Goal: Check status: Check status

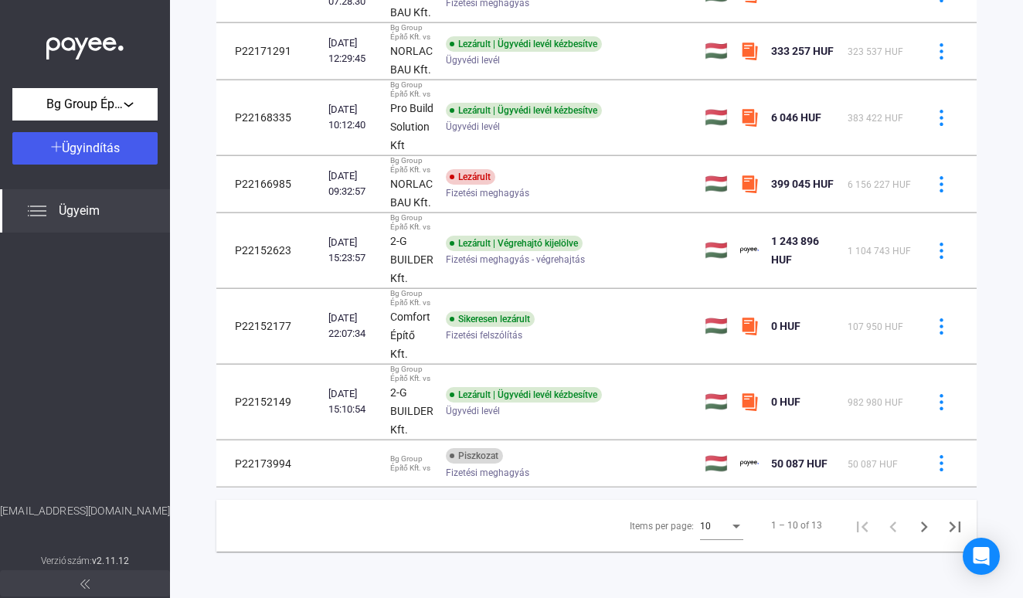
scroll to position [349, 0]
click at [935, 522] on icon "Next page" at bounding box center [924, 527] width 22 height 22
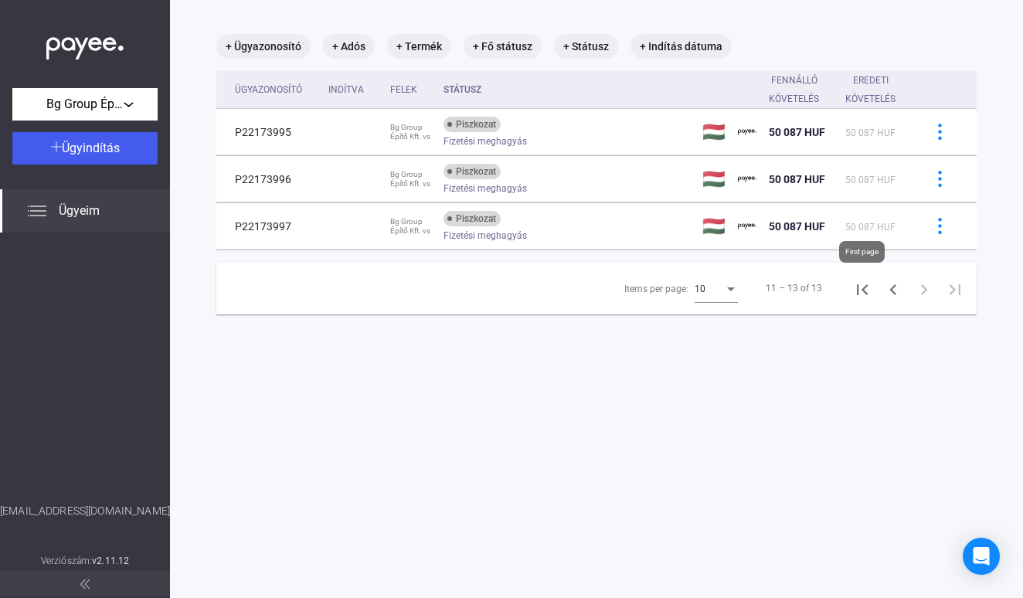
click at [868, 294] on icon "First page" at bounding box center [862, 290] width 22 height 22
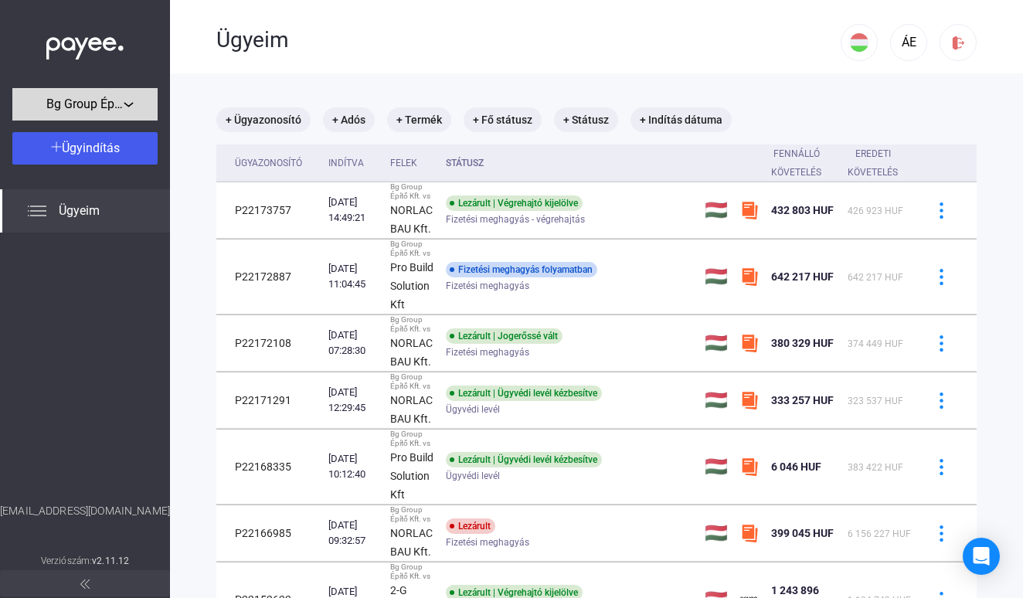
click at [138, 99] on div "Bg Group Építő Kft." at bounding box center [85, 104] width 136 height 19
click at [138, 99] on div at bounding box center [511, 299] width 1023 height 598
click at [588, 127] on mat-chip "+ Státusz" at bounding box center [586, 119] width 64 height 25
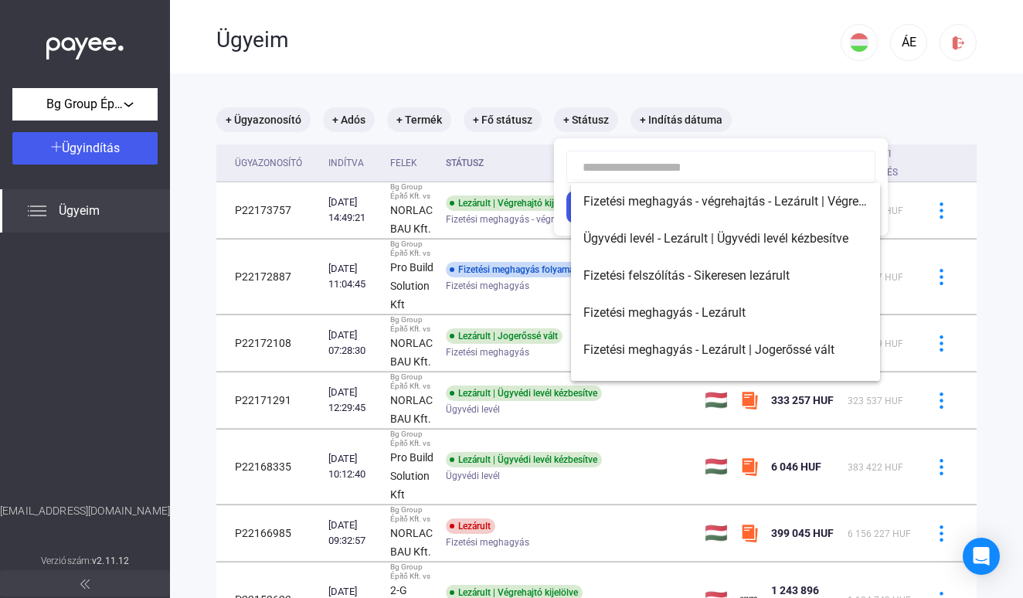
click at [595, 116] on div at bounding box center [511, 299] width 1023 height 598
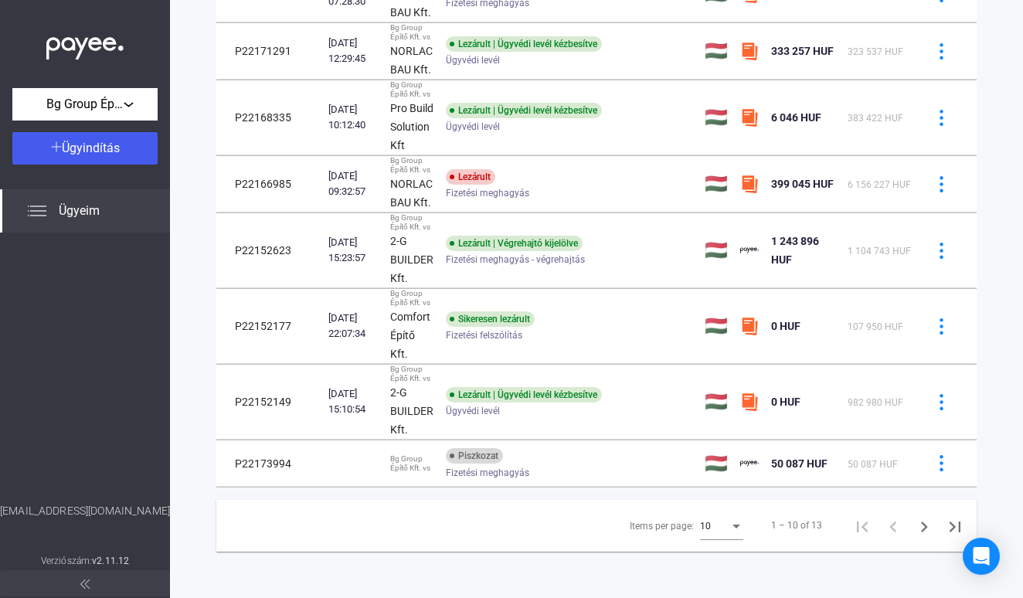
click at [94, 584] on button at bounding box center [85, 583] width 170 height 26
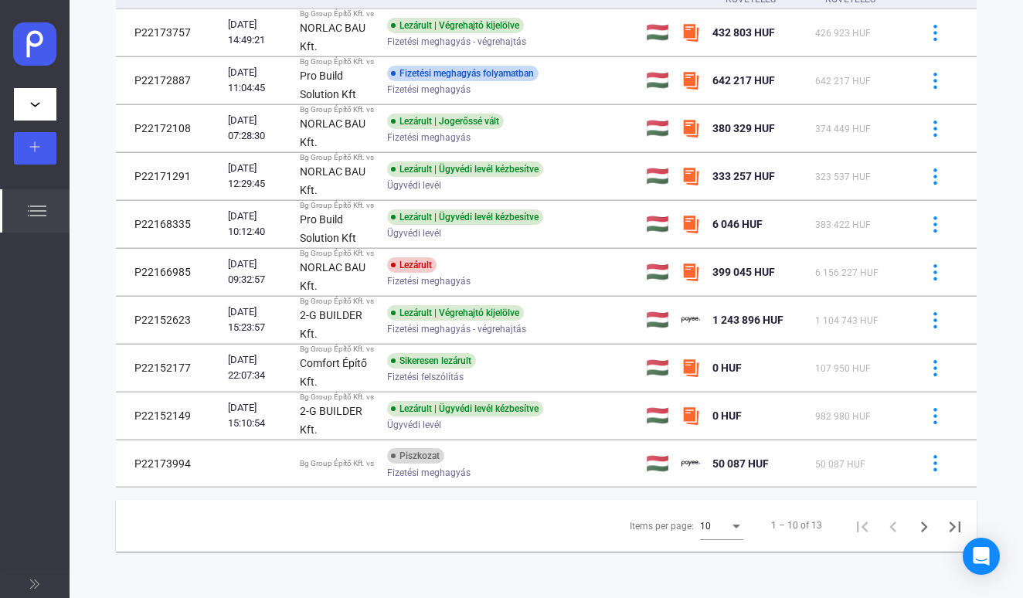
scroll to position [172, 0]
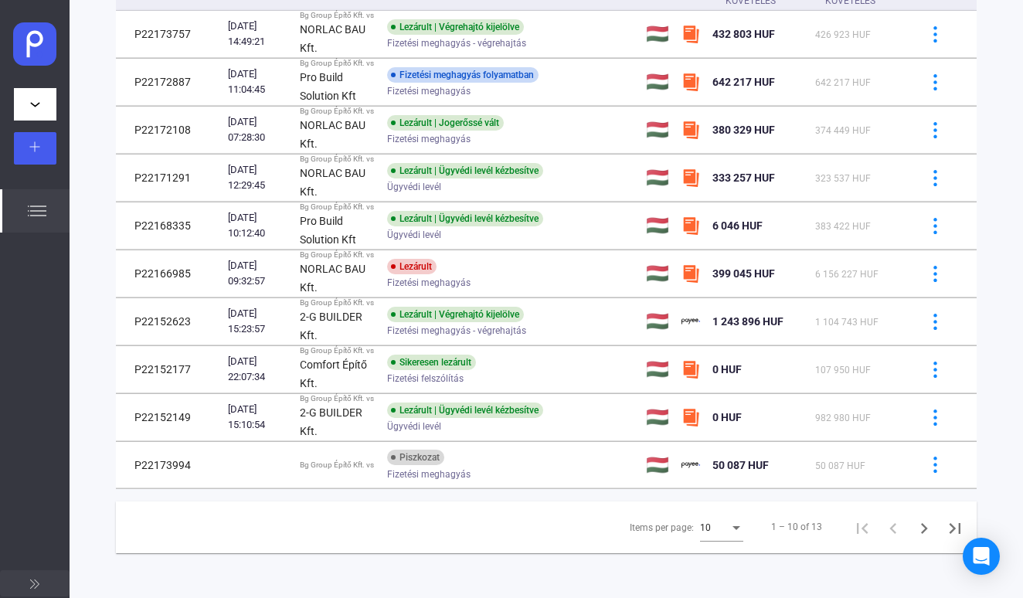
click at [29, 585] on button at bounding box center [35, 583] width 70 height 26
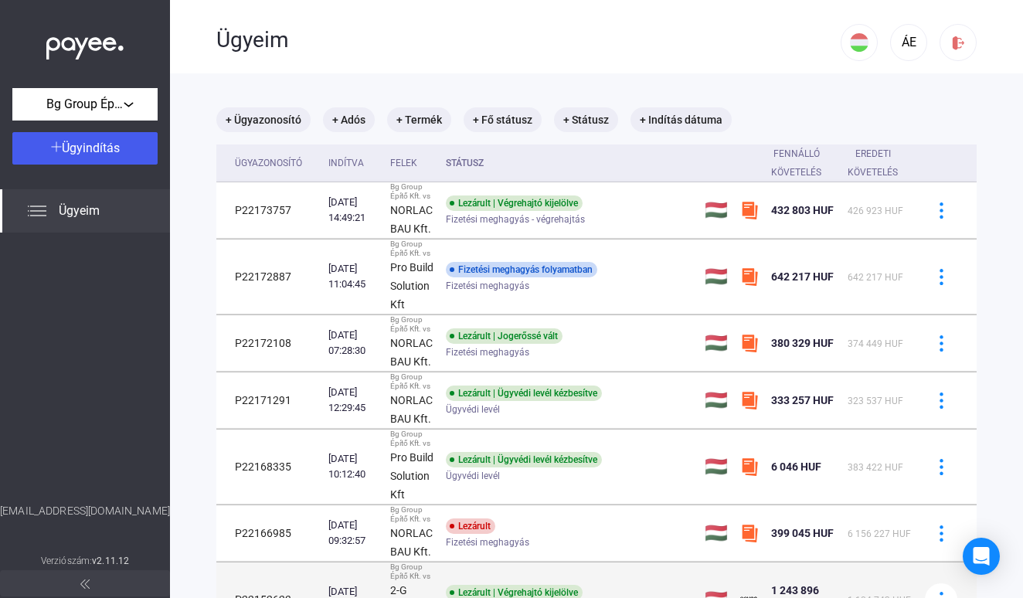
scroll to position [0, 0]
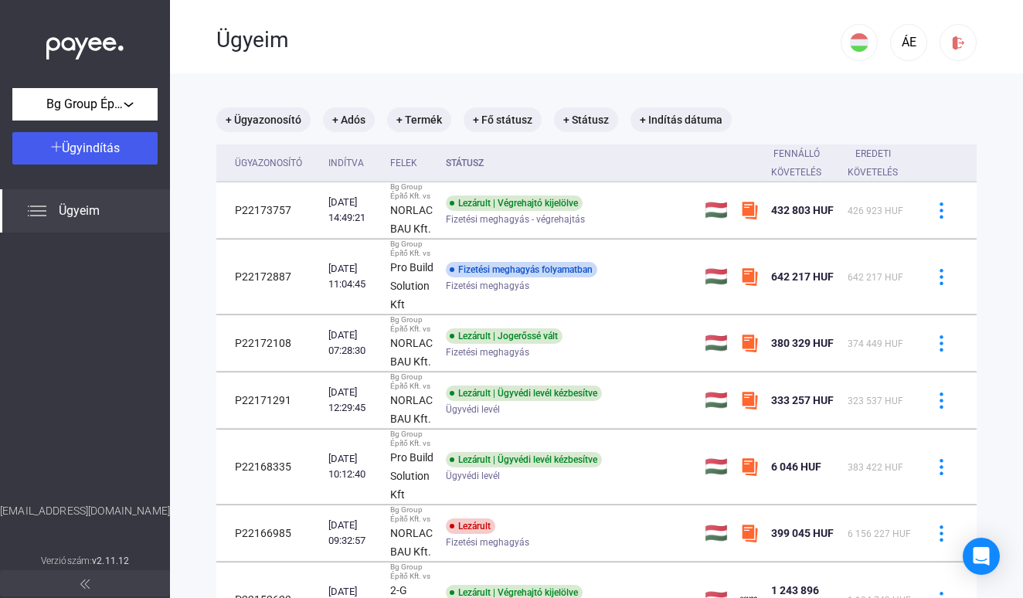
click at [63, 201] on div "Ügyeim" at bounding box center [85, 210] width 170 height 43
click at [64, 218] on span "Ügyeim" at bounding box center [79, 211] width 41 height 19
